Goal: Information Seeking & Learning: Learn about a topic

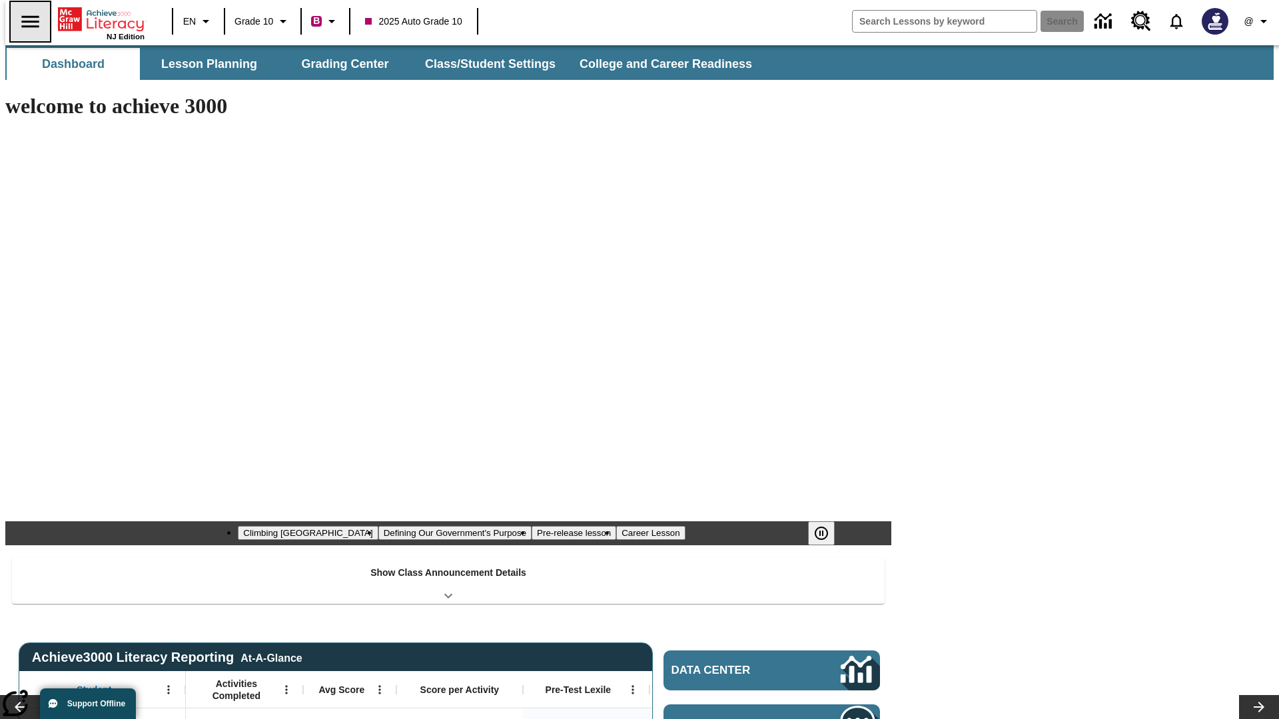
click at [25, 21] on icon "Open side menu" at bounding box center [29, 21] width 17 height 12
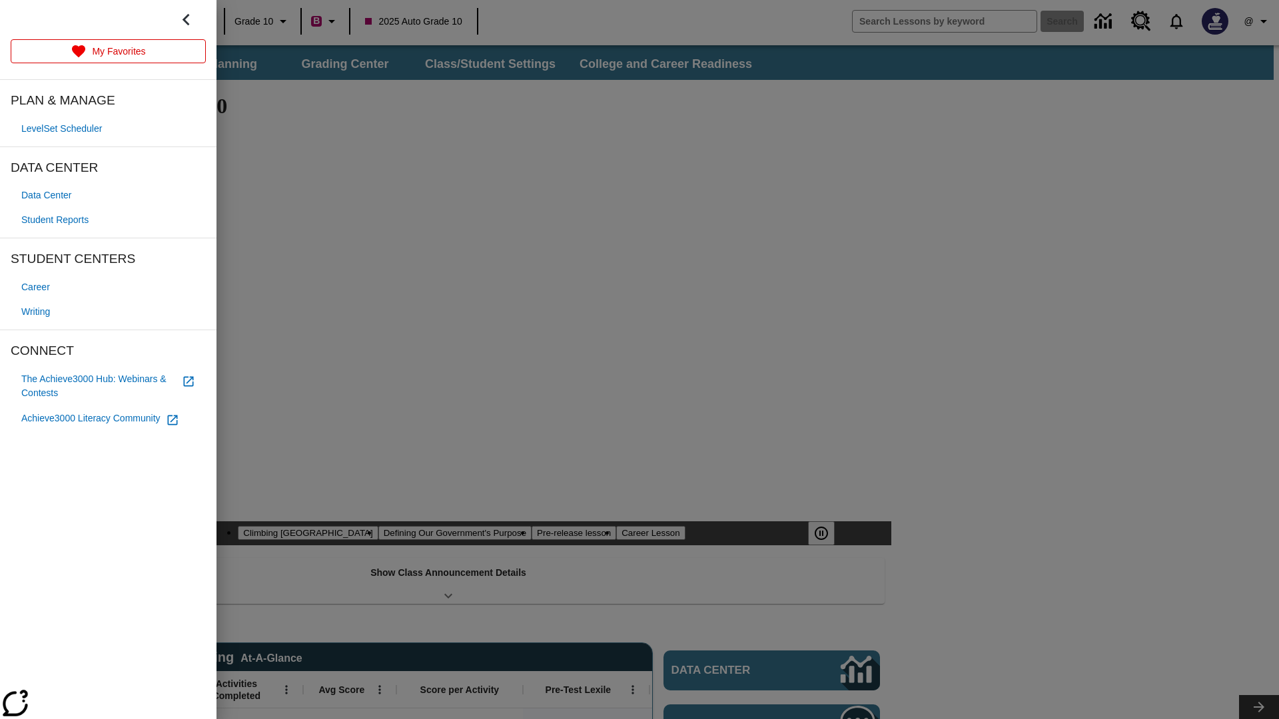
click at [37, 312] on span "Writing" at bounding box center [35, 312] width 29 height 14
